Goal: Task Accomplishment & Management: Complete application form

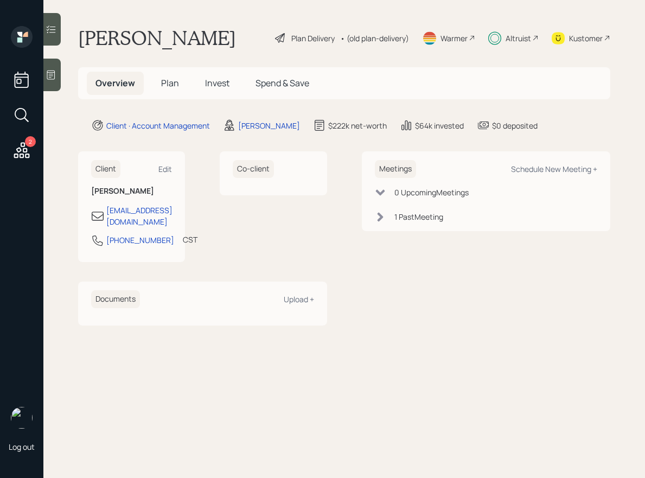
click at [224, 82] on span "Invest" at bounding box center [217, 83] width 24 height 12
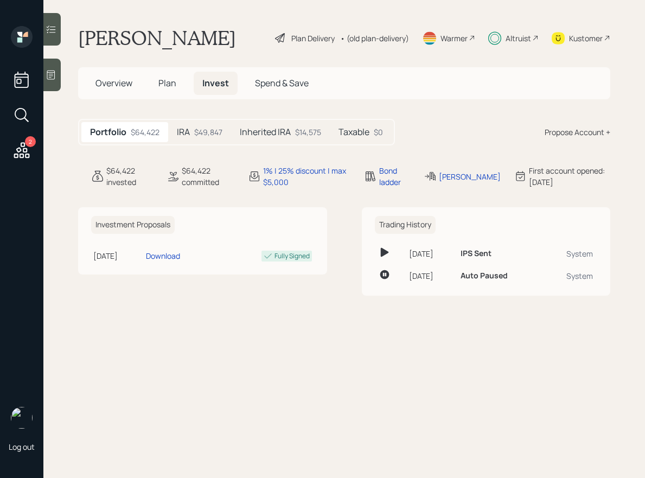
click at [178, 85] on h5 "Plan" at bounding box center [167, 83] width 35 height 23
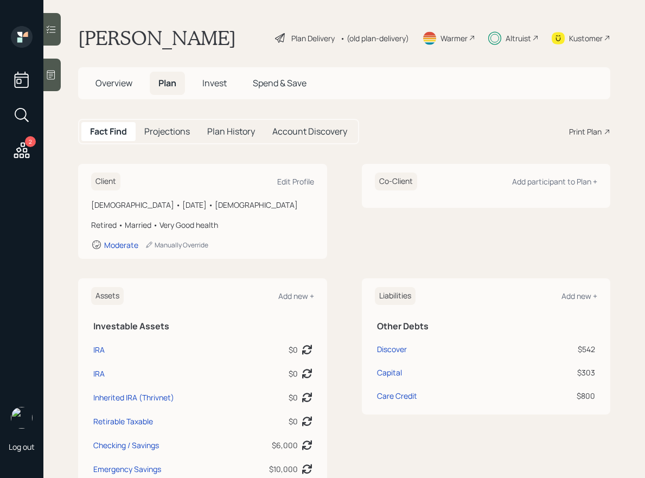
click at [177, 129] on h5 "Projections" at bounding box center [167, 131] width 46 height 10
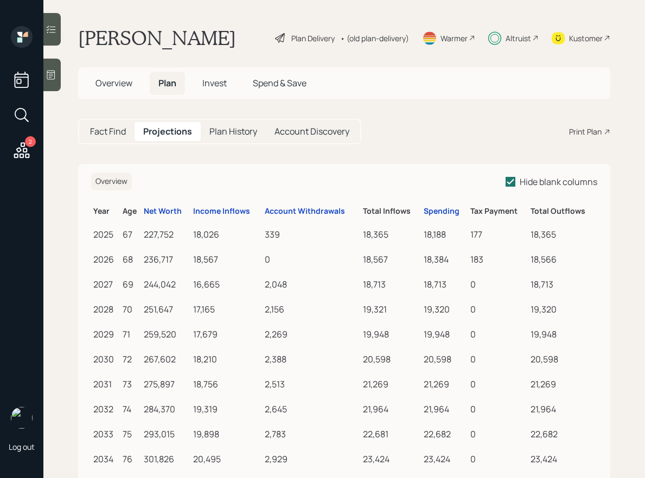
click at [120, 125] on div "Fact Find" at bounding box center [107, 131] width 53 height 19
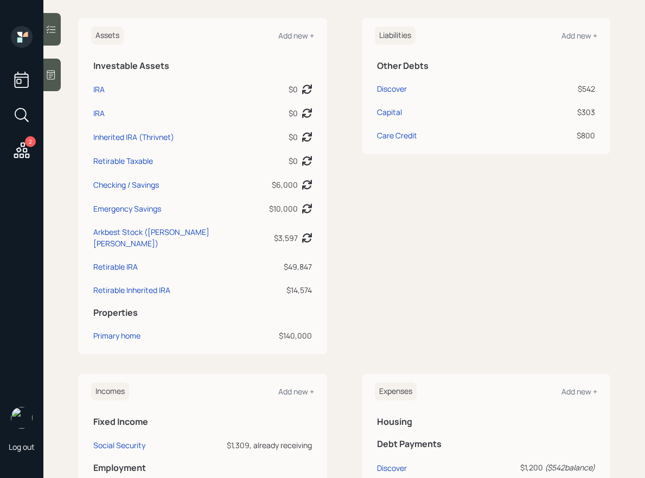
scroll to position [373, 0]
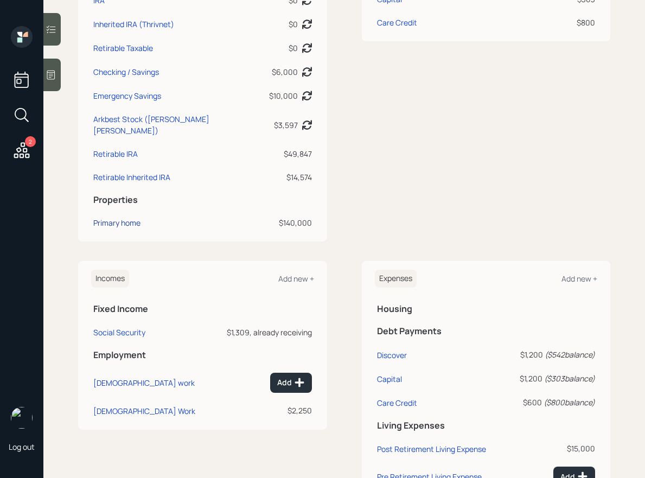
click at [126, 217] on div "Primary home" at bounding box center [116, 222] width 47 height 11
